Goal: Task Accomplishment & Management: Complete application form

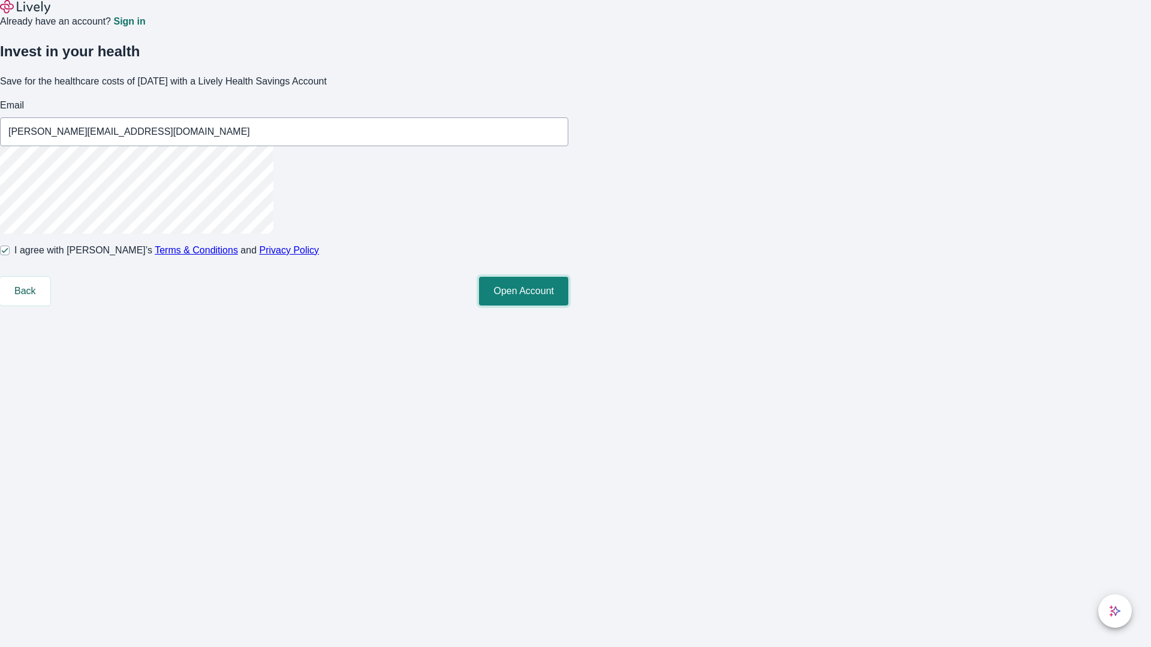
click at [568, 306] on button "Open Account" at bounding box center [523, 291] width 89 height 29
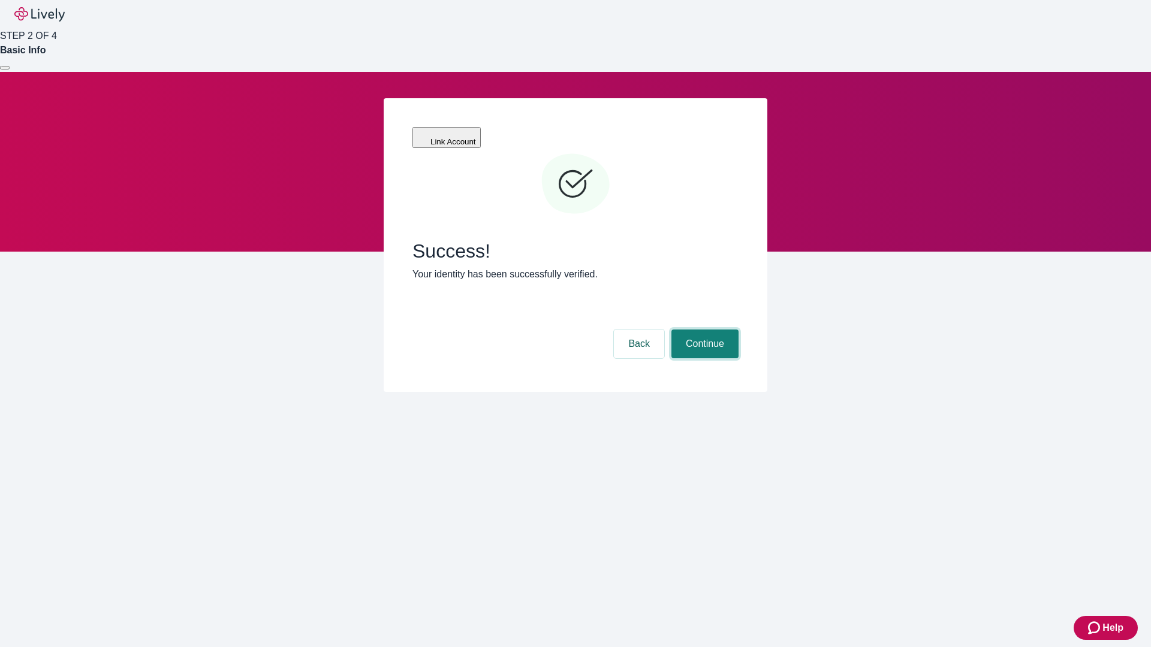
click at [703, 330] on button "Continue" at bounding box center [704, 344] width 67 height 29
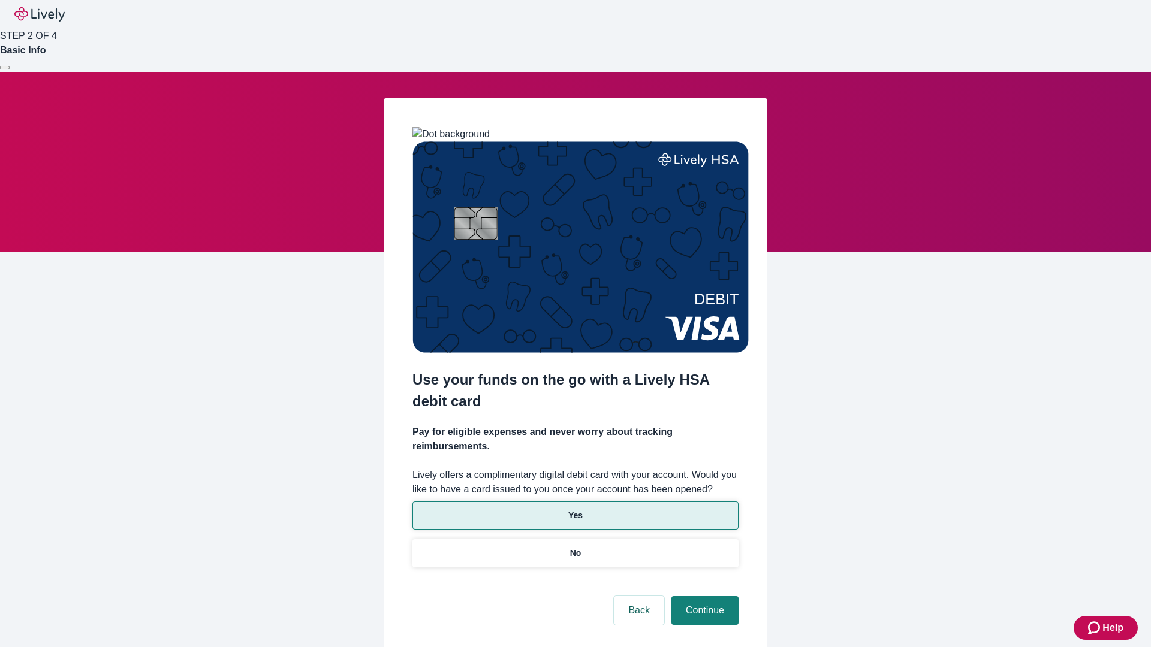
click at [575, 510] on p "Yes" at bounding box center [575, 516] width 14 height 13
click at [703, 597] on button "Continue" at bounding box center [704, 611] width 67 height 29
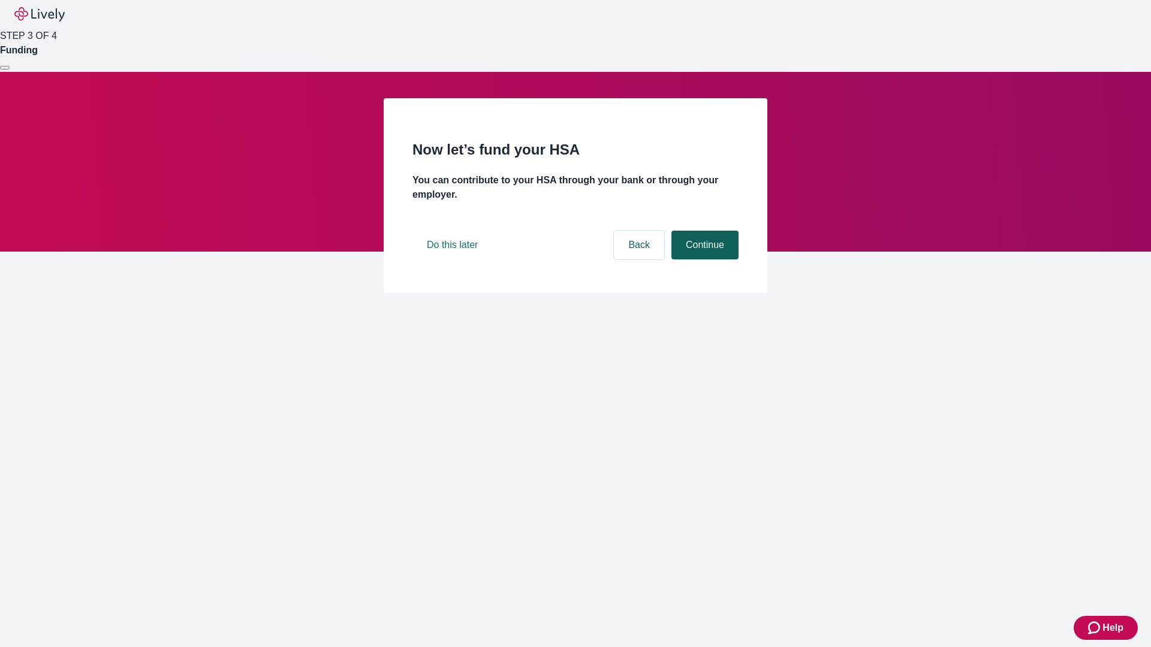
click at [703, 260] on button "Continue" at bounding box center [704, 245] width 67 height 29
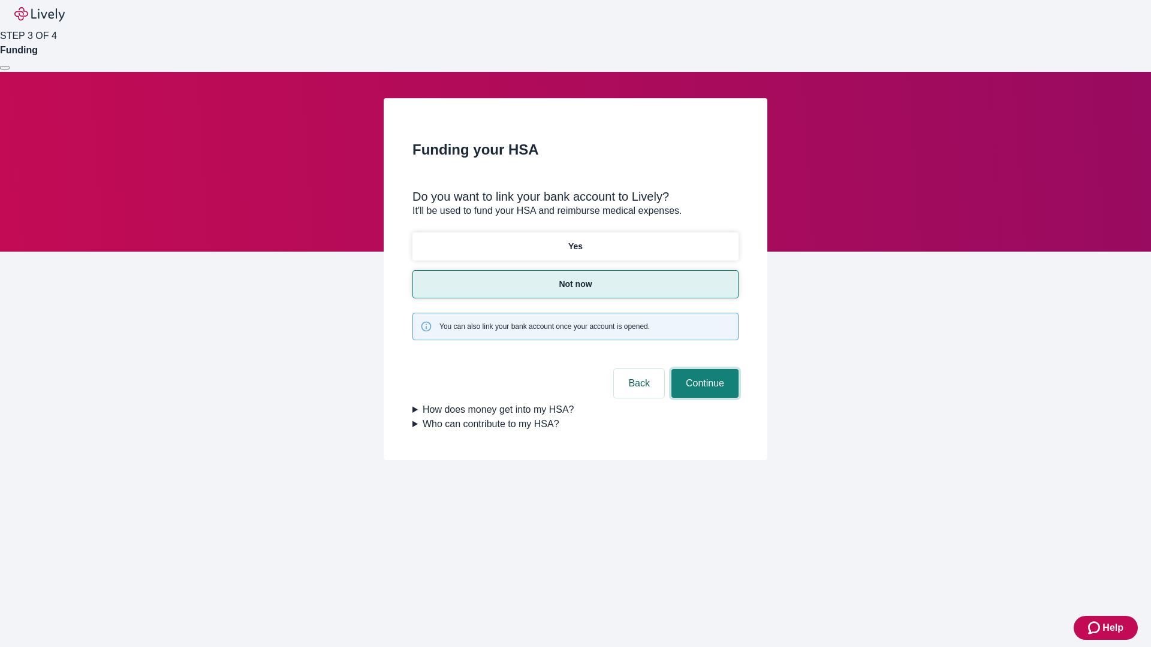
click at [703, 369] on button "Continue" at bounding box center [704, 383] width 67 height 29
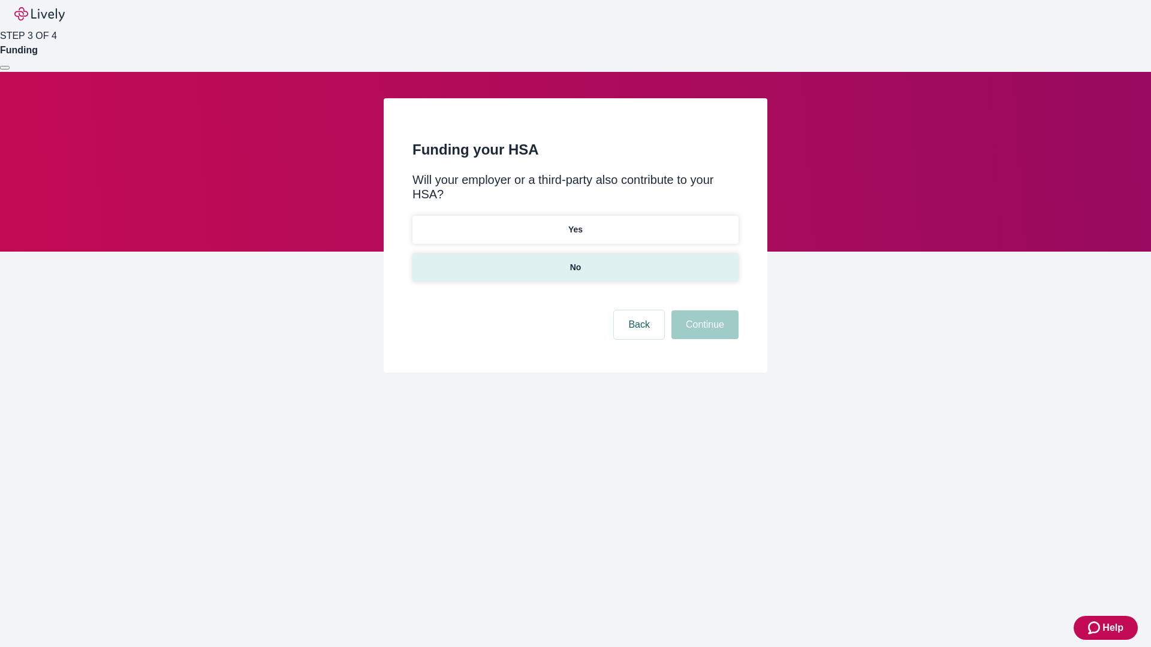
click at [575, 261] on p "No" at bounding box center [575, 267] width 11 height 13
click at [703, 311] on button "Continue" at bounding box center [704, 325] width 67 height 29
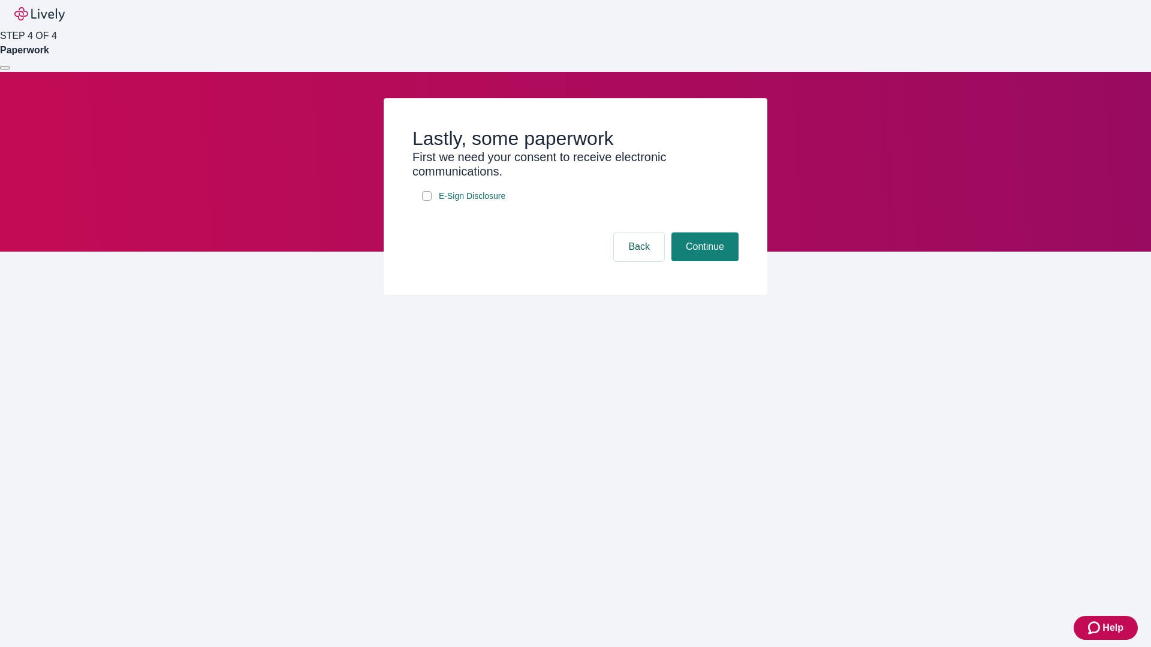
click at [427, 201] on input "E-Sign Disclosure" at bounding box center [427, 196] width 10 height 10
checkbox input "true"
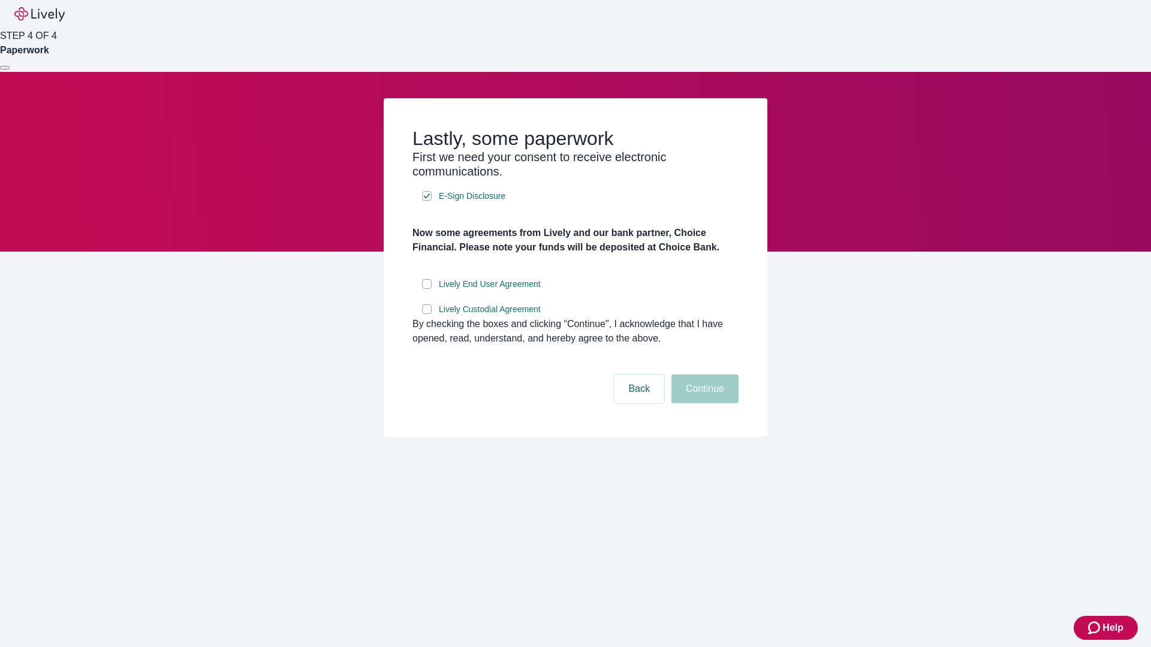
click at [427, 289] on input "Lively End User Agreement" at bounding box center [427, 284] width 10 height 10
checkbox input "true"
click at [427, 314] on input "Lively Custodial Agreement" at bounding box center [427, 310] width 10 height 10
checkbox input "true"
click at [703, 403] on button "Continue" at bounding box center [704, 389] width 67 height 29
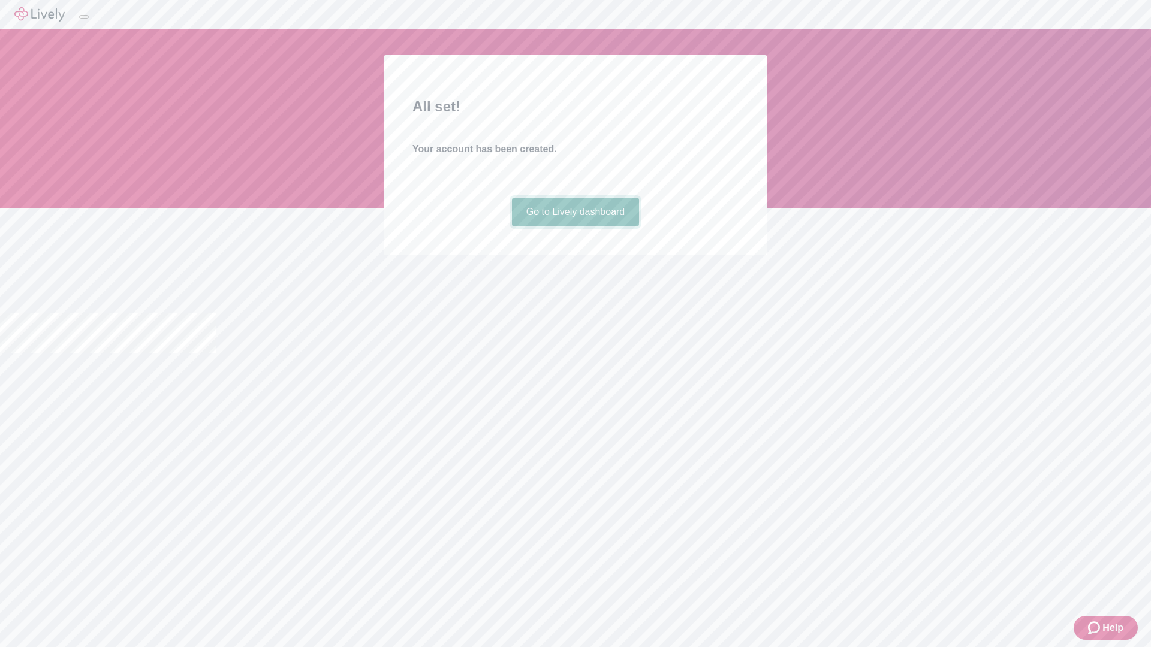
click at [575, 227] on link "Go to Lively dashboard" at bounding box center [576, 212] width 128 height 29
